Goal: Transaction & Acquisition: Purchase product/service

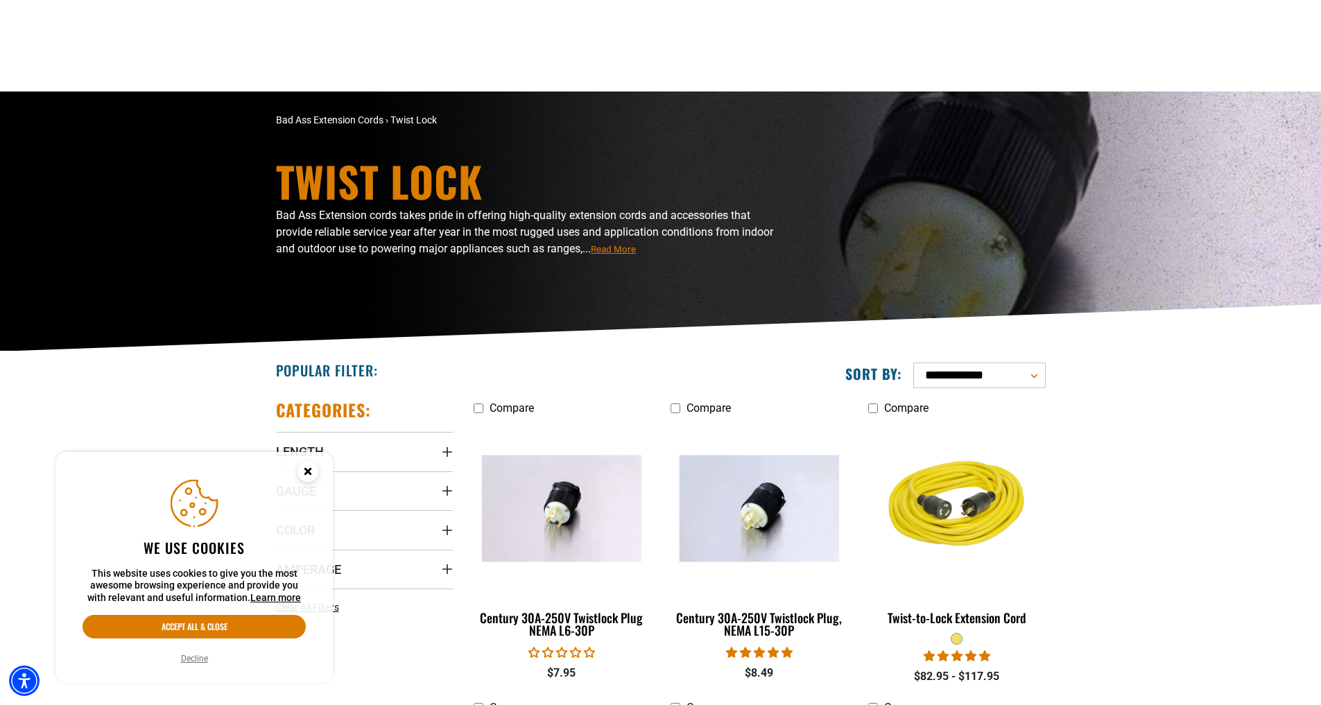
scroll to position [208, 0]
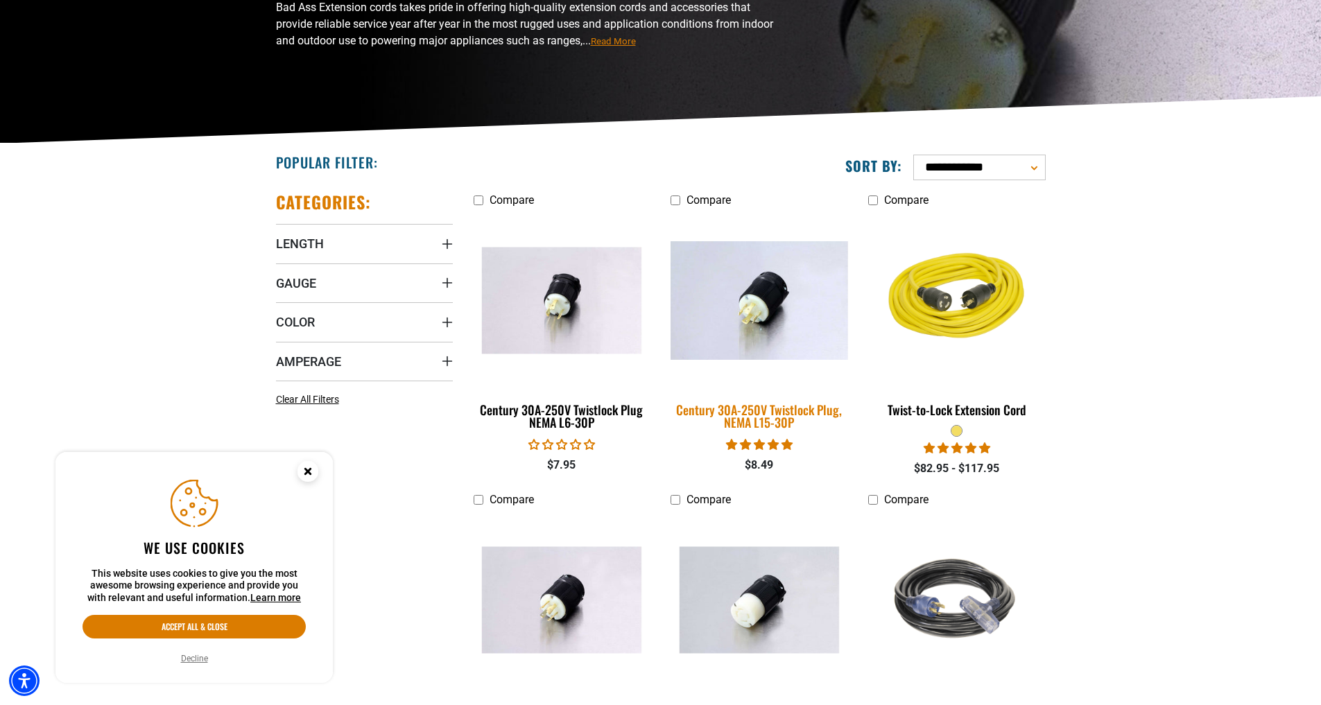
click at [723, 318] on img at bounding box center [759, 300] width 194 height 119
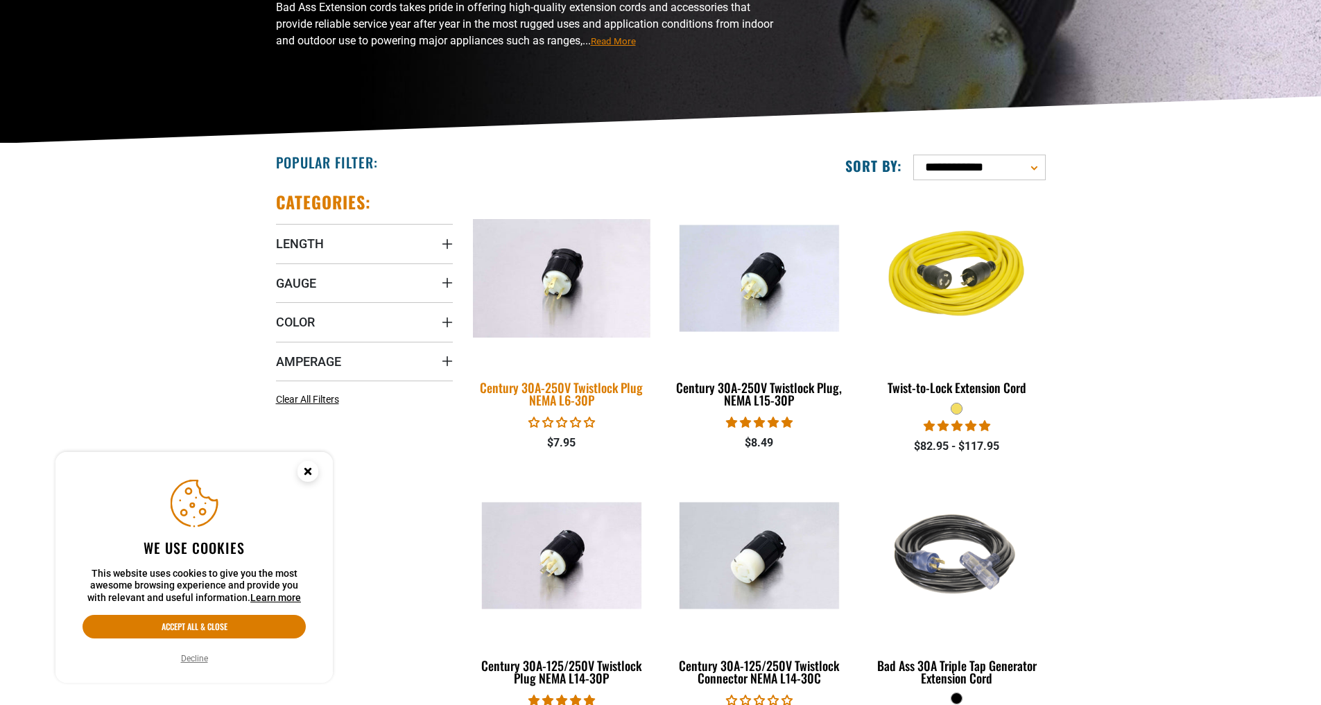
scroll to position [208, 0]
click at [561, 309] on img at bounding box center [562, 278] width 194 height 119
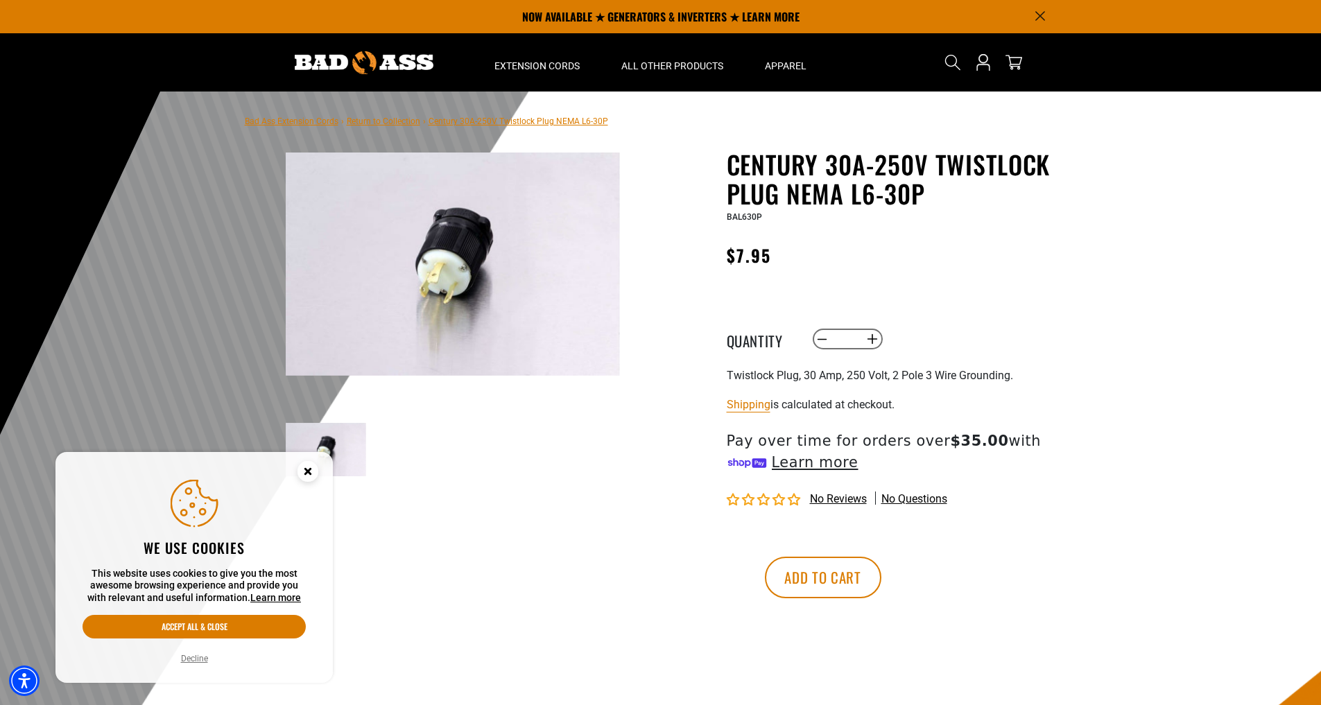
click at [309, 469] on icon "Close this option" at bounding box center [307, 471] width 5 height 5
